Goal: Find specific page/section: Find specific page/section

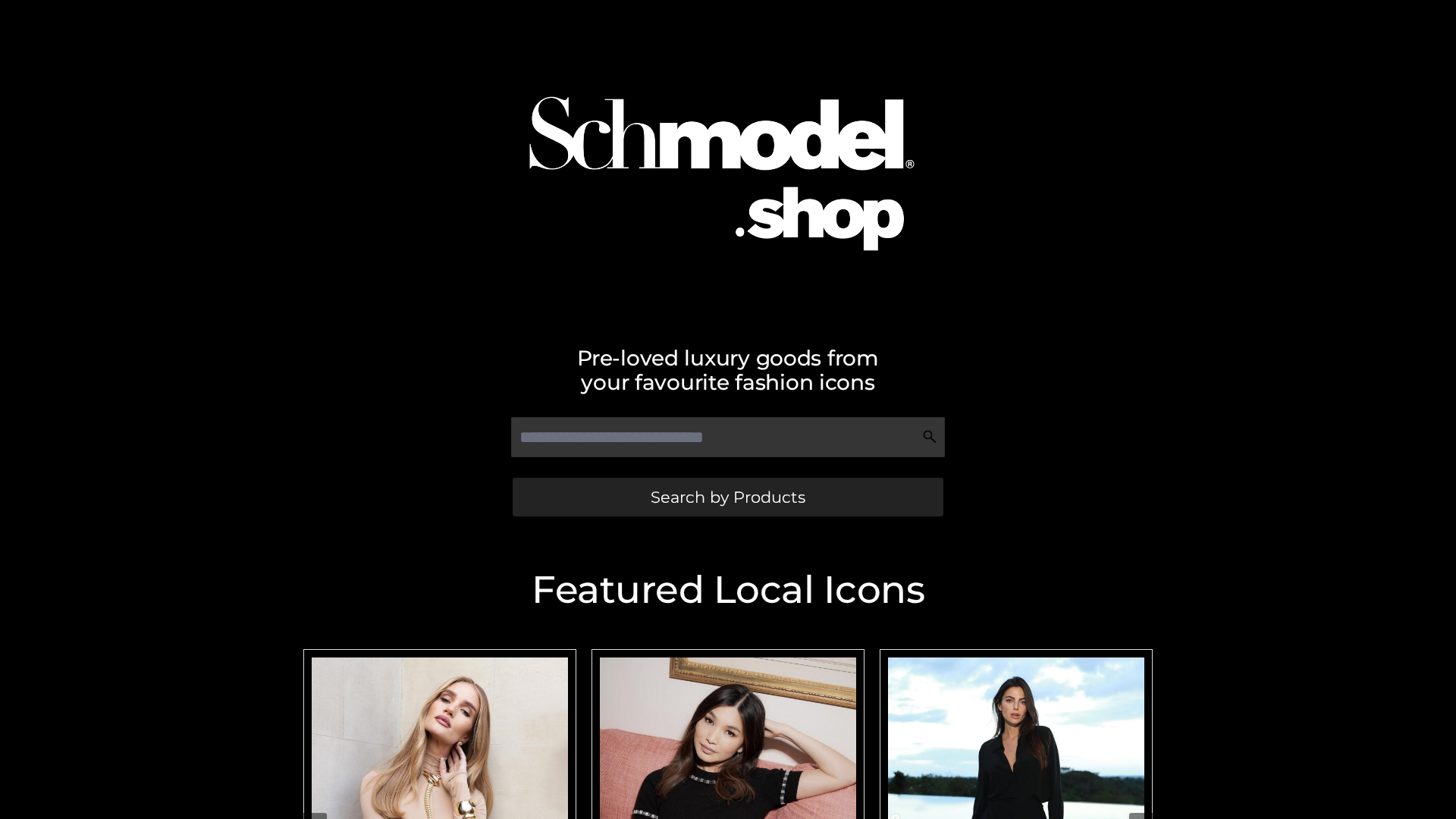
click at [728, 497] on span "Search by Products" at bounding box center [728, 497] width 155 height 16
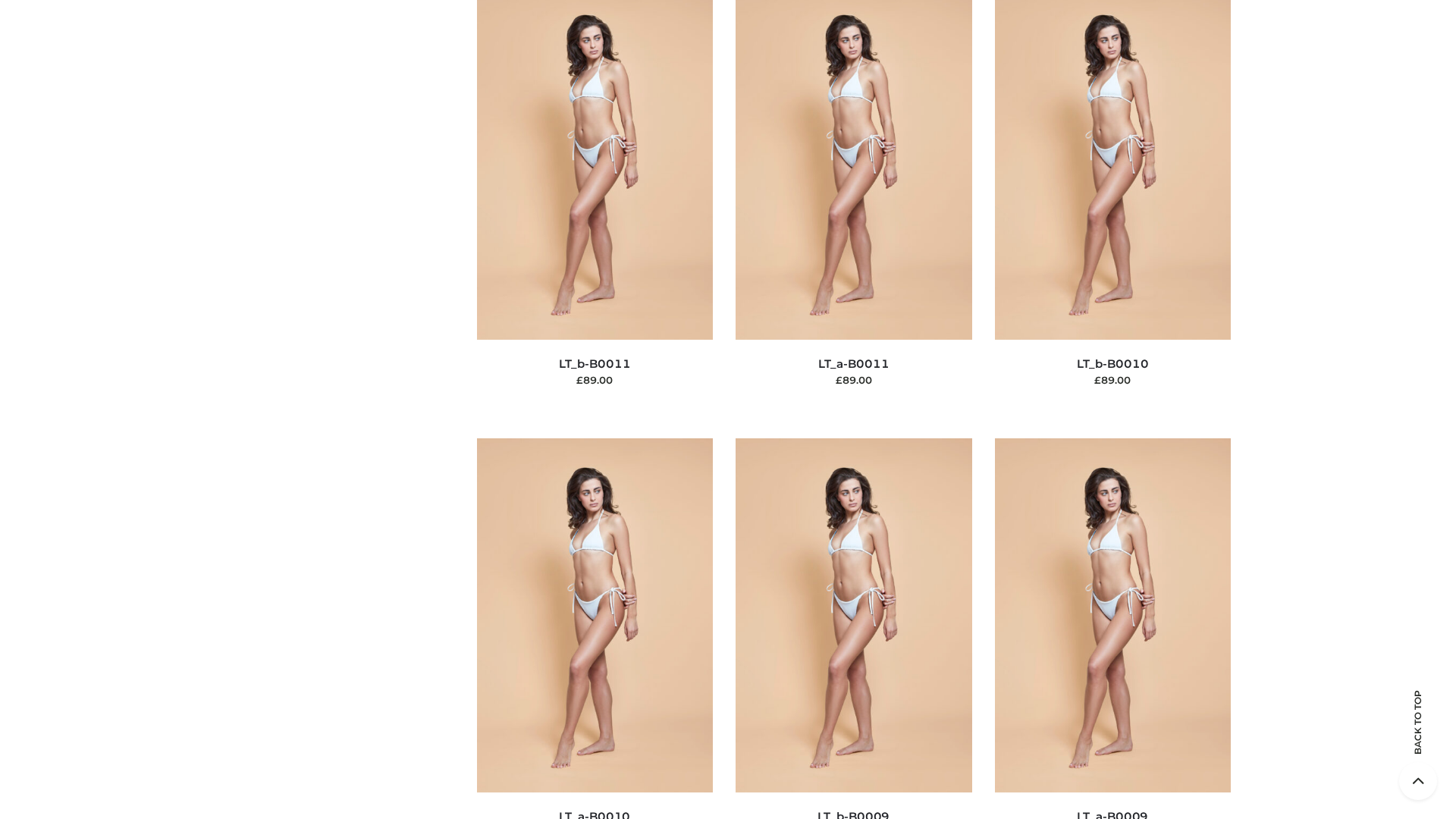
scroll to position [6809, 0]
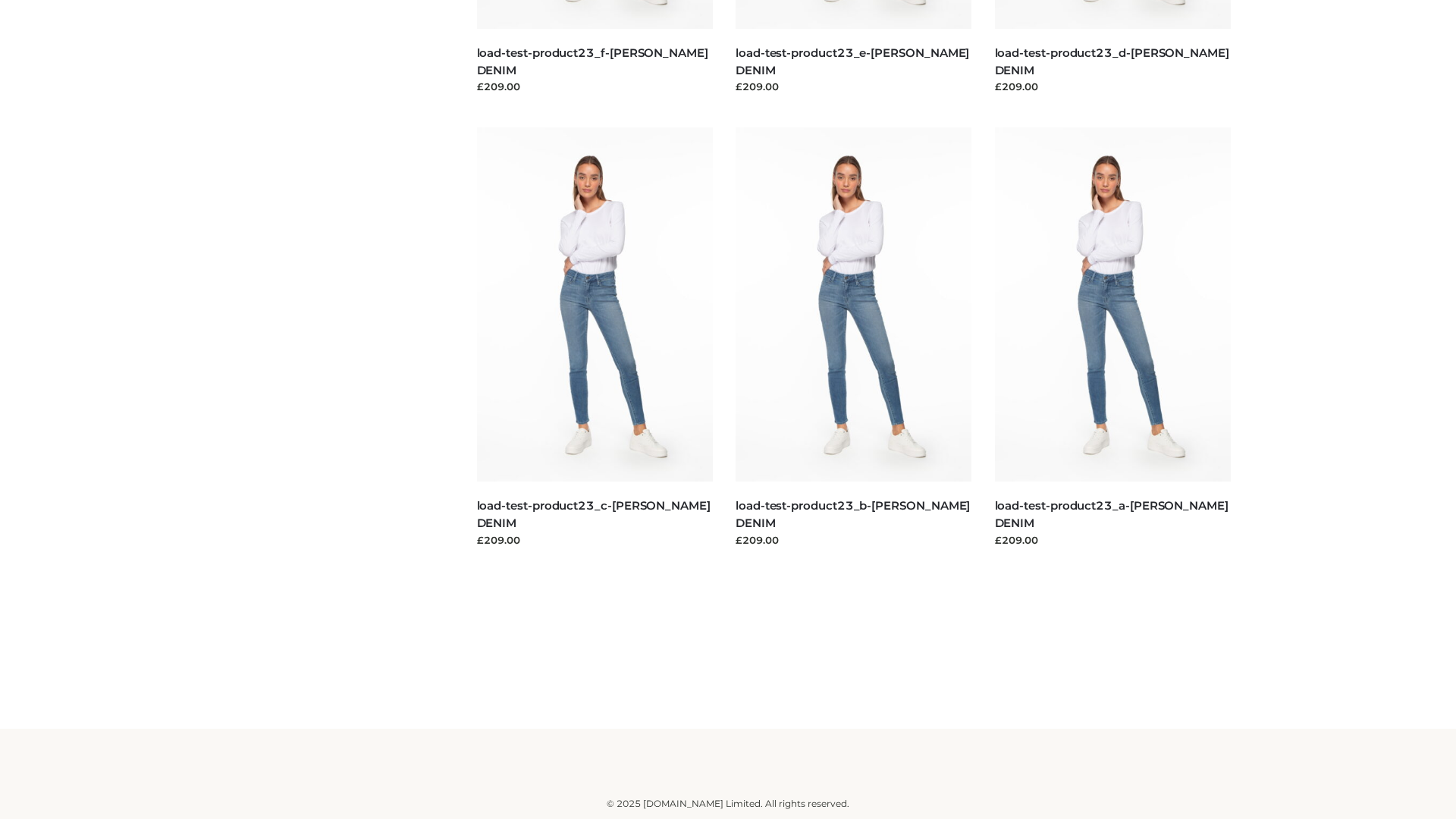
scroll to position [1330, 0]
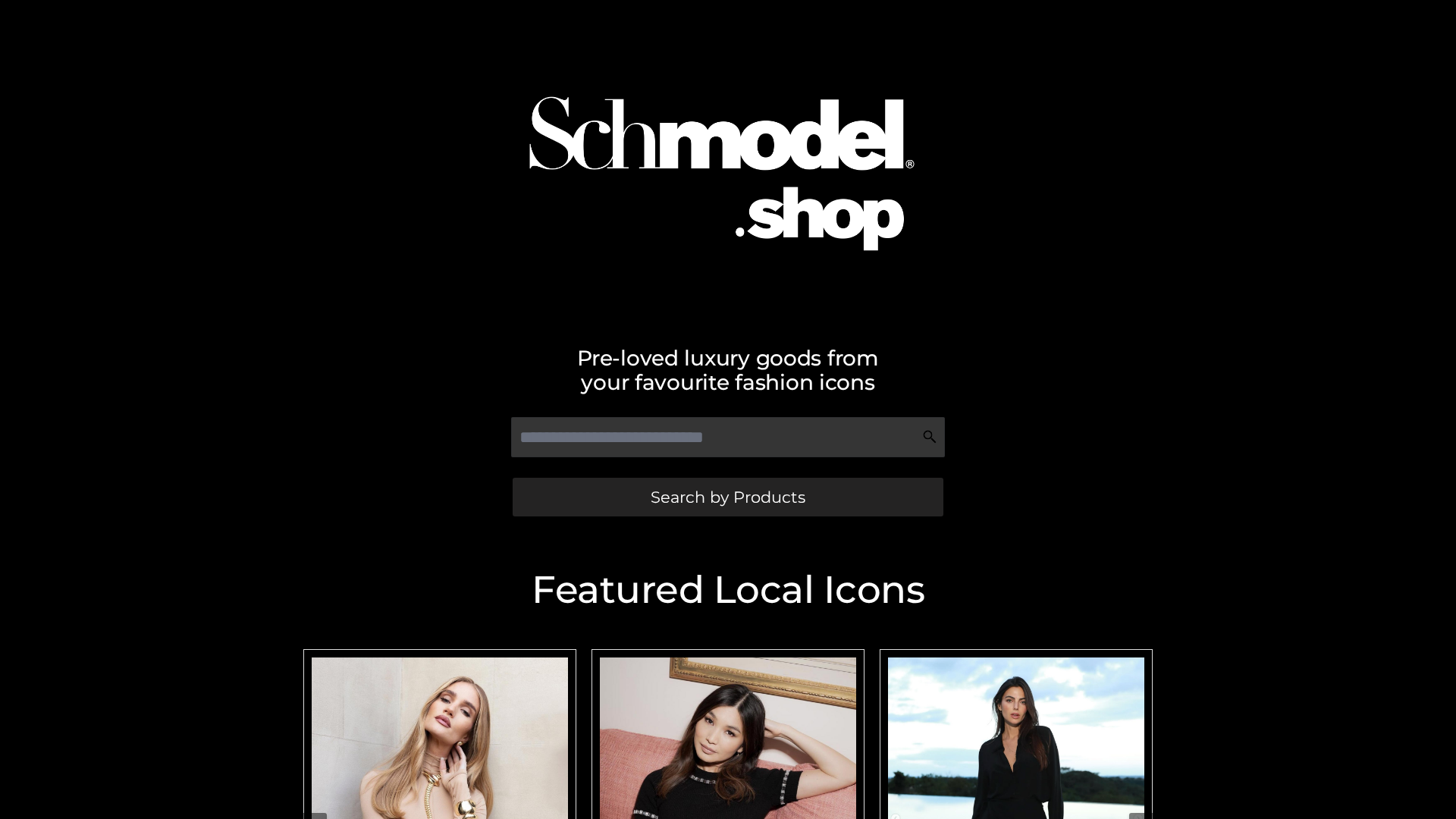
click at [728, 497] on span "Search by Products" at bounding box center [728, 497] width 155 height 16
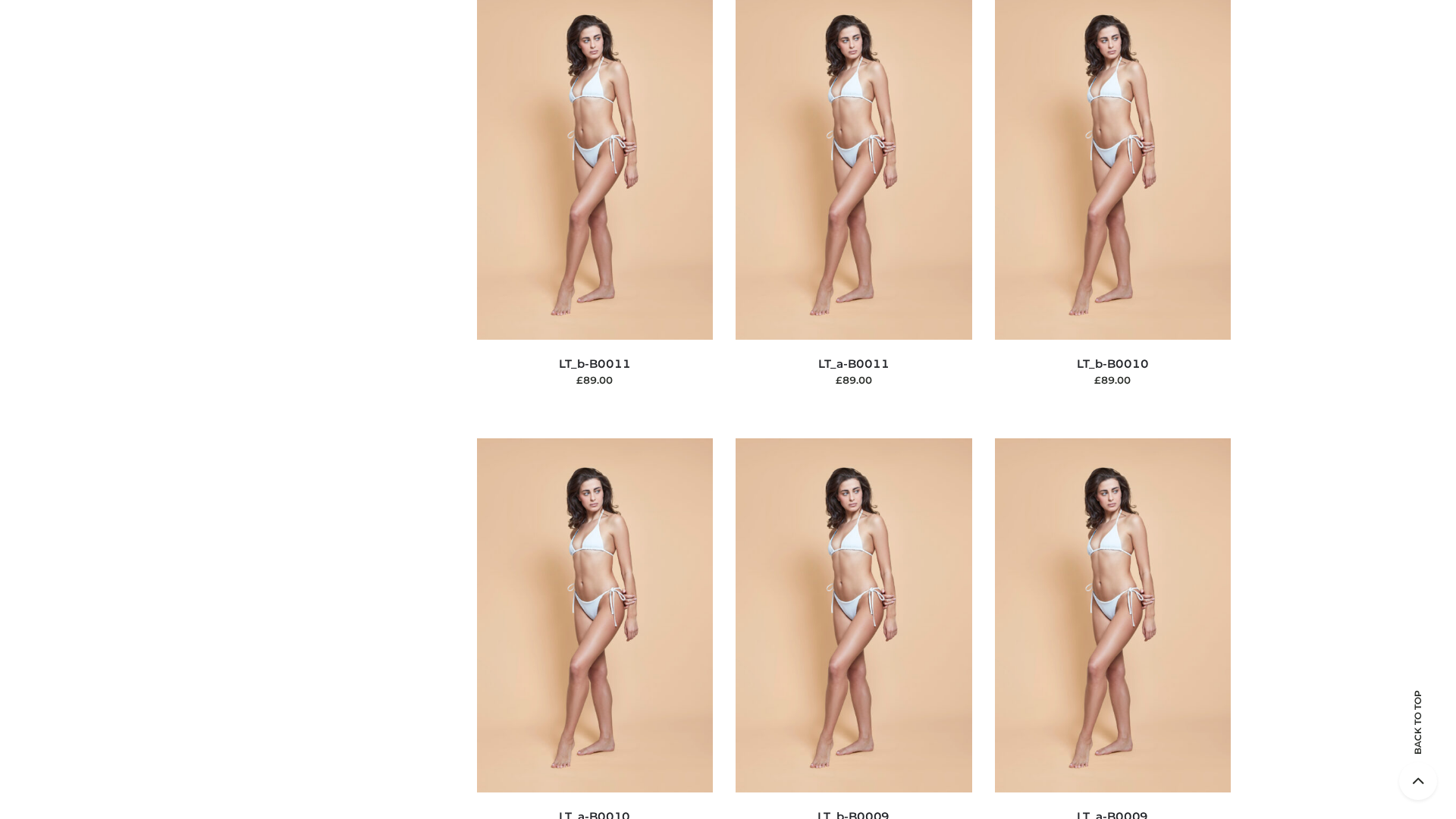
scroll to position [6809, 0]
